Goal: Task Accomplishment & Management: Use online tool/utility

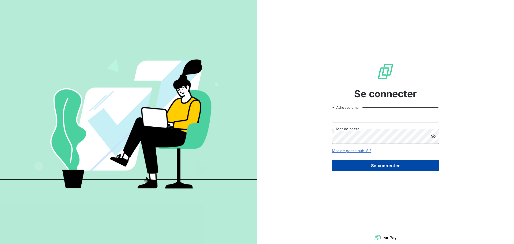
type input "[EMAIL_ADDRESS][DOMAIN_NAME]"
click at [401, 163] on button "Se connecter" at bounding box center [385, 165] width 107 height 11
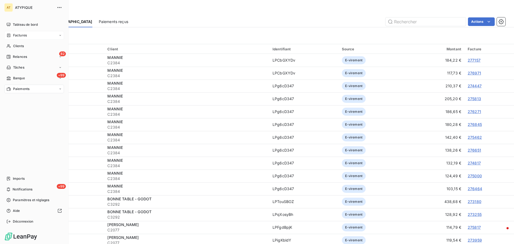
click at [20, 35] on span "Factures" at bounding box center [20, 35] width 14 height 5
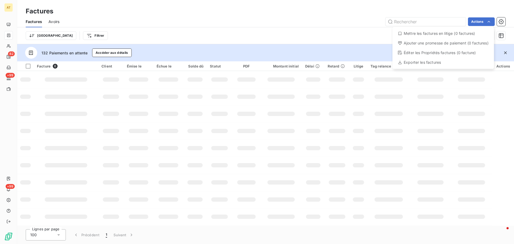
click at [312, 21] on html "AT 82 +99 +99 Factures Factures Avoirs Actions Mettre les factures en litige (0…" at bounding box center [257, 122] width 514 height 244
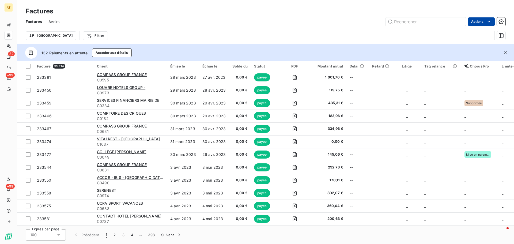
click at [476, 23] on html "AT 82 +99 +99 Factures Factures Avoirs Actions Trier Filtrer 132 Paiements en a…" at bounding box center [257, 122] width 514 height 244
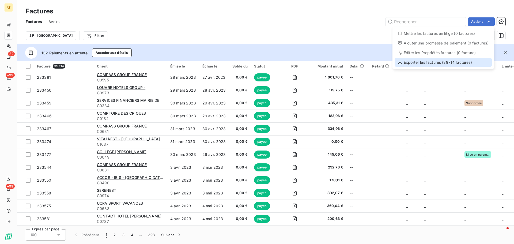
click at [444, 62] on div "Exporter les factures (39714 factures)" at bounding box center [443, 62] width 97 height 9
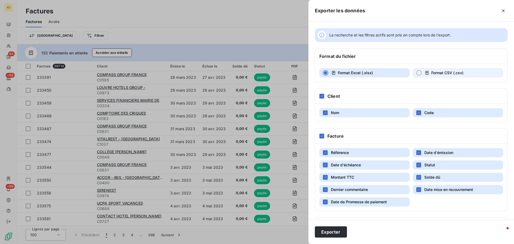
click at [417, 74] on div "button" at bounding box center [419, 72] width 5 height 5
click at [347, 199] on button "Date de Promesse de paiement" at bounding box center [365, 201] width 90 height 9
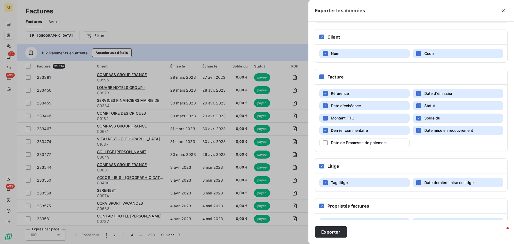
scroll to position [90, 0]
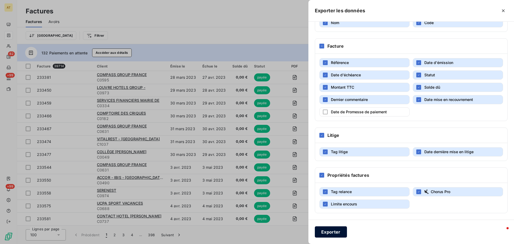
click at [334, 234] on button "Exporter" at bounding box center [331, 231] width 32 height 11
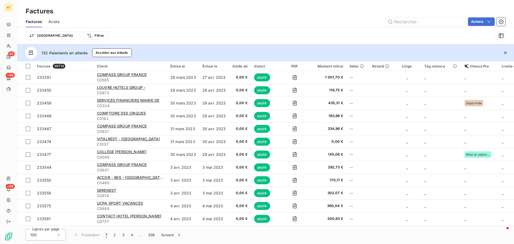
click at [50, 22] on span "Avoirs" at bounding box center [53, 21] width 11 height 5
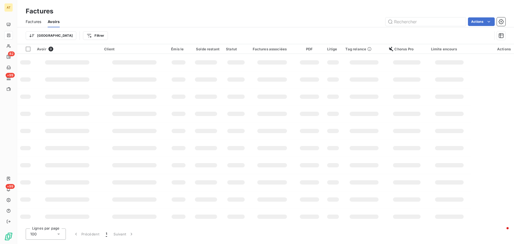
click at [143, 11] on div "Factures" at bounding box center [265, 11] width 497 height 10
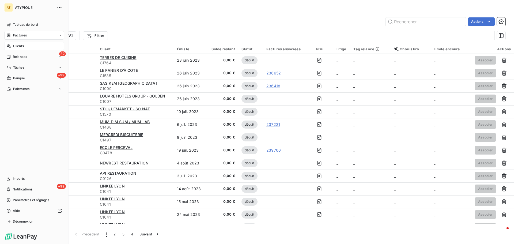
drag, startPoint x: 28, startPoint y: 35, endPoint x: 30, endPoint y: 42, distance: 7.2
click at [28, 35] on div "Factures" at bounding box center [34, 35] width 60 height 9
click at [26, 54] on div "Avoirs" at bounding box center [37, 57] width 53 height 9
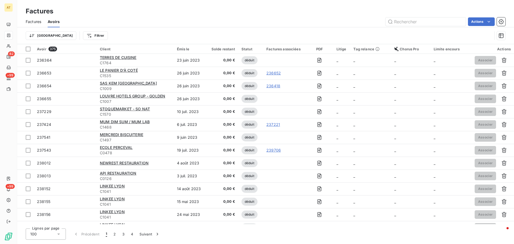
click at [140, 14] on div "Factures" at bounding box center [265, 11] width 497 height 10
click at [484, 22] on html "AT 82 +99 +99 Factures Factures Avoirs Actions Trier Filtrer Avoir 375 Client É…" at bounding box center [257, 122] width 514 height 244
click at [449, 42] on div "Exporter les avoirs (375 avoirs)" at bounding box center [458, 43] width 68 height 9
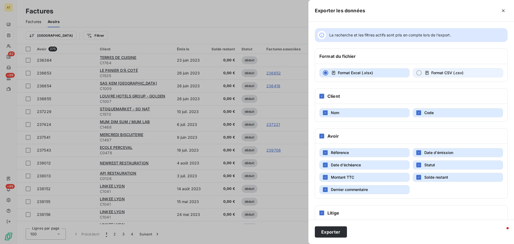
click at [414, 70] on button "Format CSV (.csv)" at bounding box center [458, 72] width 90 height 9
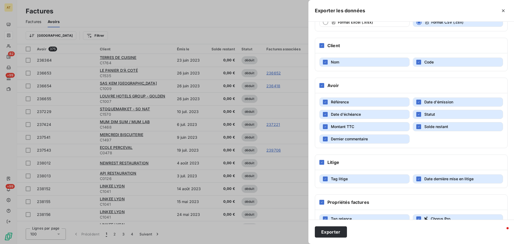
scroll to position [54, 0]
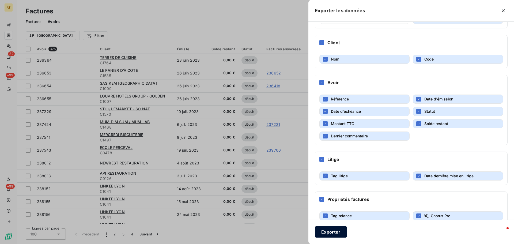
click at [344, 232] on button "Exporter" at bounding box center [331, 231] width 32 height 11
